Goal: Download file/media

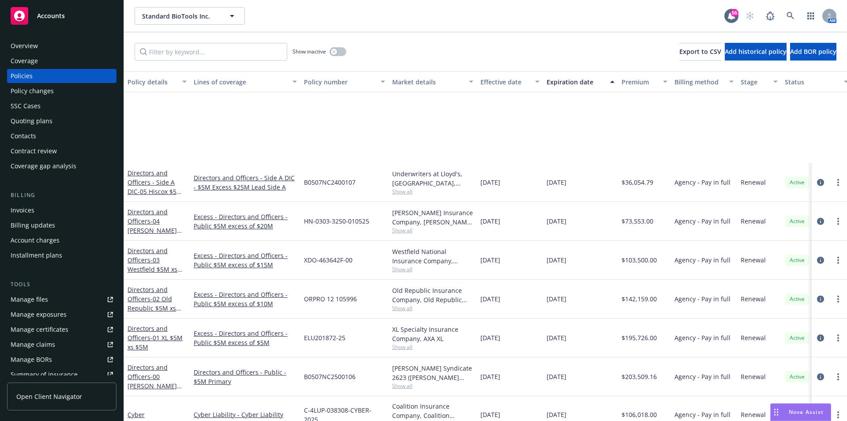
scroll to position [177, 0]
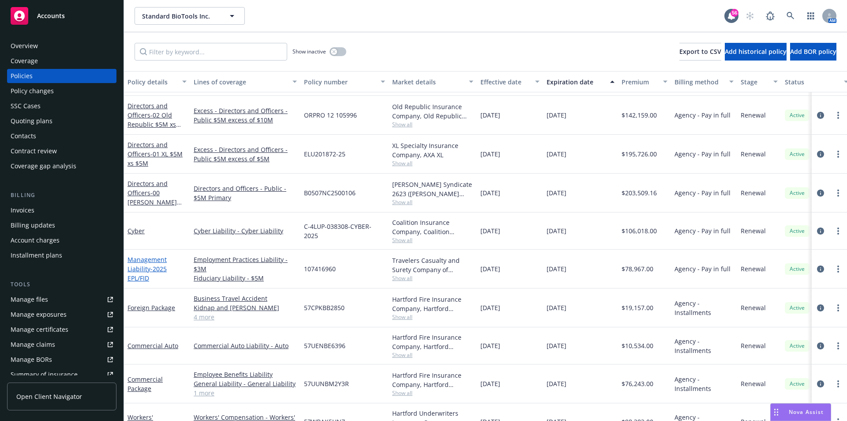
click at [147, 271] on link "Management Liability - 2025 EPL/FID" at bounding box center [147, 268] width 39 height 27
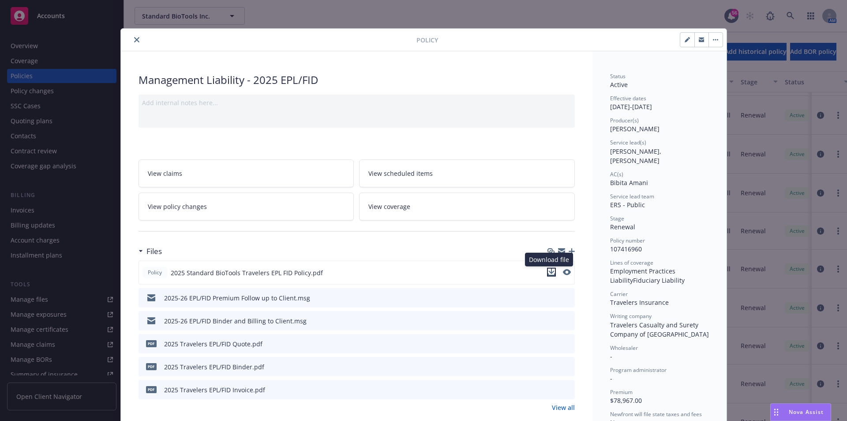
click at [548, 273] on icon "download file" at bounding box center [551, 271] width 7 height 7
